Goal: Communication & Community: Connect with others

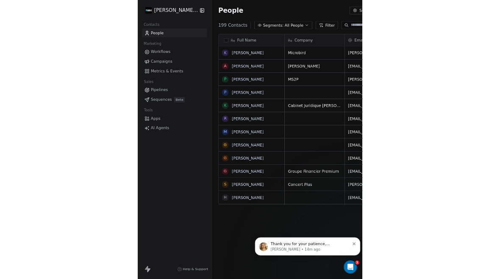
scroll to position [0, 0]
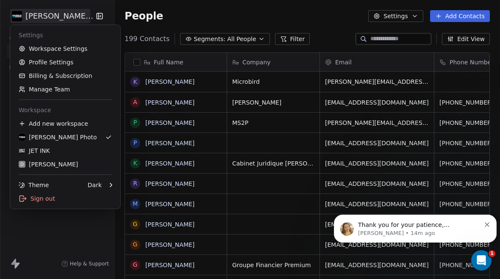
click at [35, 151] on div "JET INK" at bounding box center [34, 151] width 31 height 8
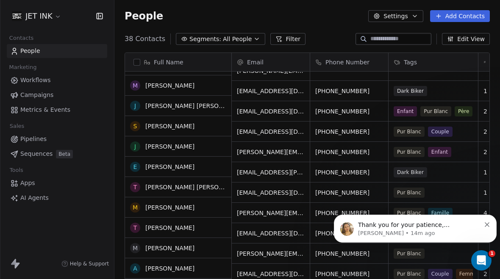
scroll to position [119, 0]
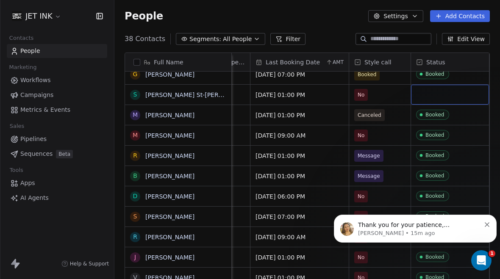
click at [447, 91] on div "grid" at bounding box center [450, 95] width 78 height 20
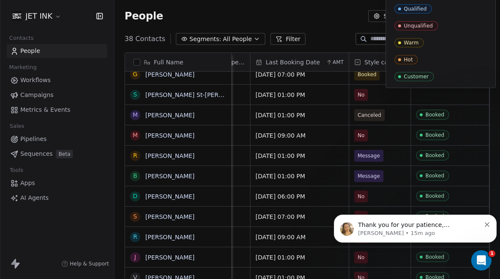
click at [414, 92] on div "Booked" at bounding box center [413, 94] width 19 height 6
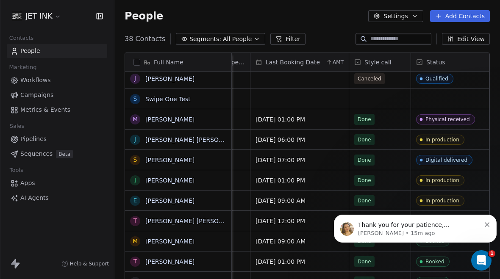
click at [449, 117] on div "Physical received" at bounding box center [447, 120] width 44 height 6
click at [448, 117] on div "Physical received" at bounding box center [447, 120] width 44 height 6
click at [449, 117] on div "Physical received" at bounding box center [447, 120] width 44 height 6
click at [450, 117] on div "Physical received" at bounding box center [447, 120] width 44 height 6
click at [461, 117] on div "Physical received" at bounding box center [447, 120] width 44 height 6
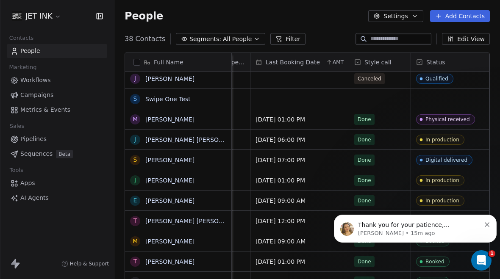
click at [458, 117] on div "Physical received" at bounding box center [447, 120] width 44 height 6
click at [474, 109] on div "Physical received" at bounding box center [450, 119] width 78 height 20
click at [473, 109] on div "Physical received" at bounding box center [450, 119] width 78 height 20
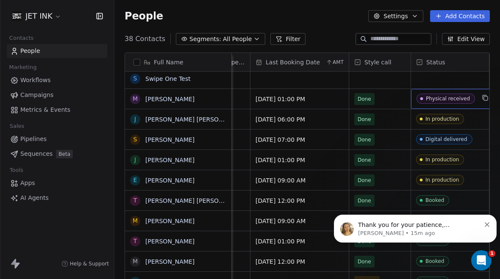
click at [438, 96] on div "Physical received" at bounding box center [448, 99] width 44 height 6
click at [443, 96] on div "Physical received" at bounding box center [448, 99] width 44 height 6
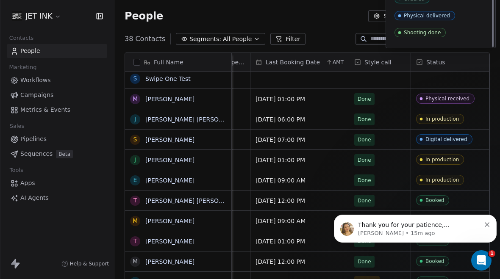
click at [436, 14] on div "Physical delivered" at bounding box center [427, 16] width 46 height 6
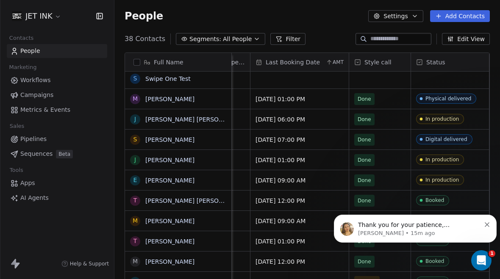
click at [438, 58] on span "Status" at bounding box center [435, 62] width 19 height 8
click at [438, 20] on html "JET INK Contacts People Marketing Workflows Campaigns Metrics & Events Sales Pi…" at bounding box center [250, 139] width 500 height 279
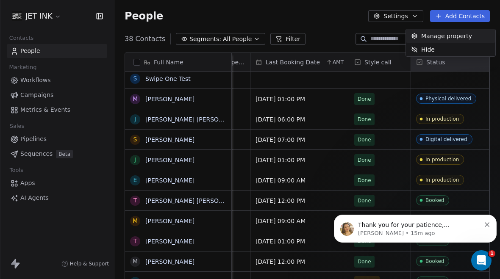
click at [485, 112] on html "JET INK Contacts People Marketing Workflows Campaigns Metrics & Events Sales Pi…" at bounding box center [250, 139] width 500 height 279
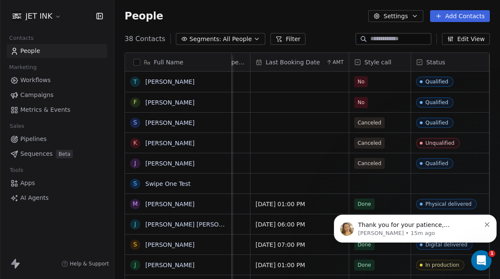
click at [459, 18] on button "Add Contacts" at bounding box center [460, 16] width 60 height 12
click at [461, 38] on span "Create new contact" at bounding box center [462, 34] width 58 height 9
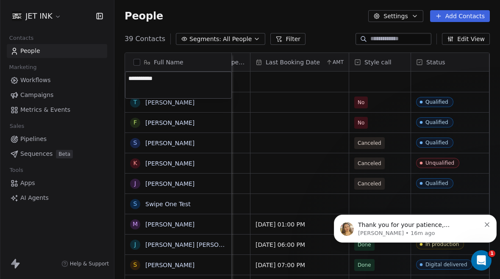
type textarea "**********"
click at [264, 109] on html "JET INK Contacts People Marketing Workflows Campaigns Metrics & Events Sales Pi…" at bounding box center [250, 139] width 500 height 279
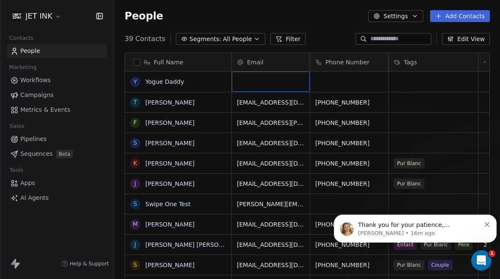
click at [261, 72] on div "grid" at bounding box center [271, 82] width 78 height 20
type input "**"
type input "**********"
click at [360, 83] on html "JET INK Contacts People Marketing Workflows Campaigns Metrics & Events Sales Pi…" at bounding box center [250, 139] width 500 height 279
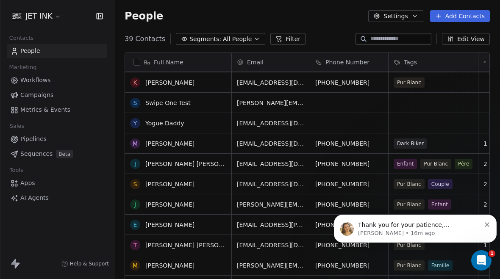
click at [160, 87] on div "T Tito Basaneze F Francis Mcgraw S Stephane Jeansonne J Jean-Philippe Leblond-L…" at bounding box center [178, 194] width 107 height 245
click at [163, 86] on div "T Tito Basaneze F Francis Mcgraw S Stephane Jeansonne J Jean-Philippe Leblond-L…" at bounding box center [178, 194] width 107 height 245
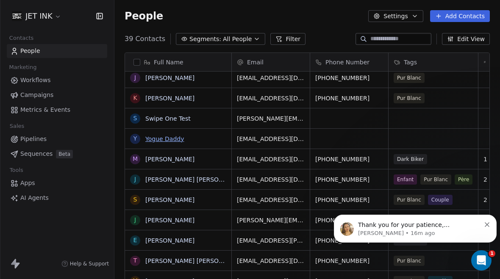
click at [158, 136] on link "Yogue Daddy" at bounding box center [164, 139] width 39 height 7
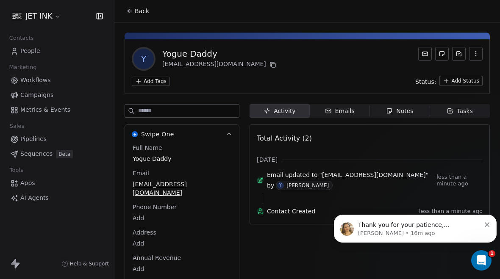
click at [346, 107] on div "Emails" at bounding box center [340, 111] width 30 height 9
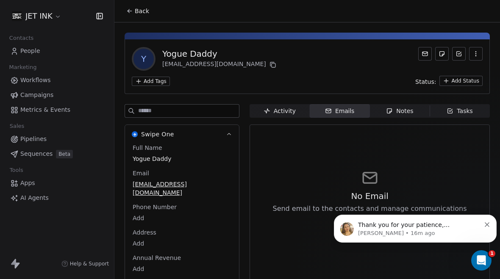
click at [364, 222] on span "Compose Email" at bounding box center [375, 226] width 46 height 8
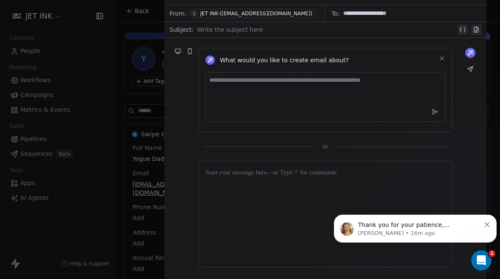
click at [272, 33] on div at bounding box center [326, 30] width 259 height 10
click at [286, 178] on div at bounding box center [325, 173] width 240 height 10
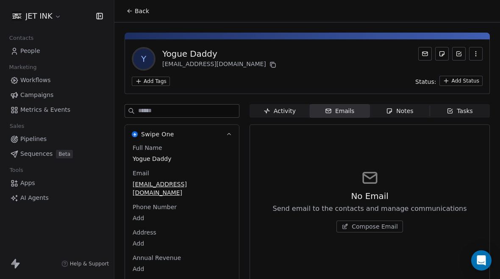
click at [375, 227] on span "Compose Email" at bounding box center [375, 226] width 46 height 8
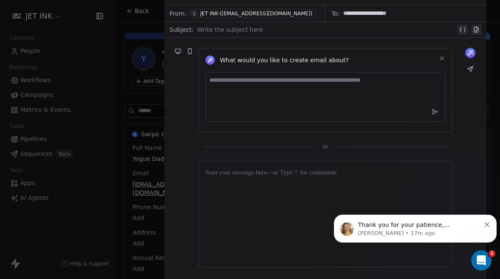
click at [261, 28] on div at bounding box center [326, 30] width 259 height 10
click at [265, 187] on div at bounding box center [325, 214] width 240 height 92
